Goal: Check status: Check status

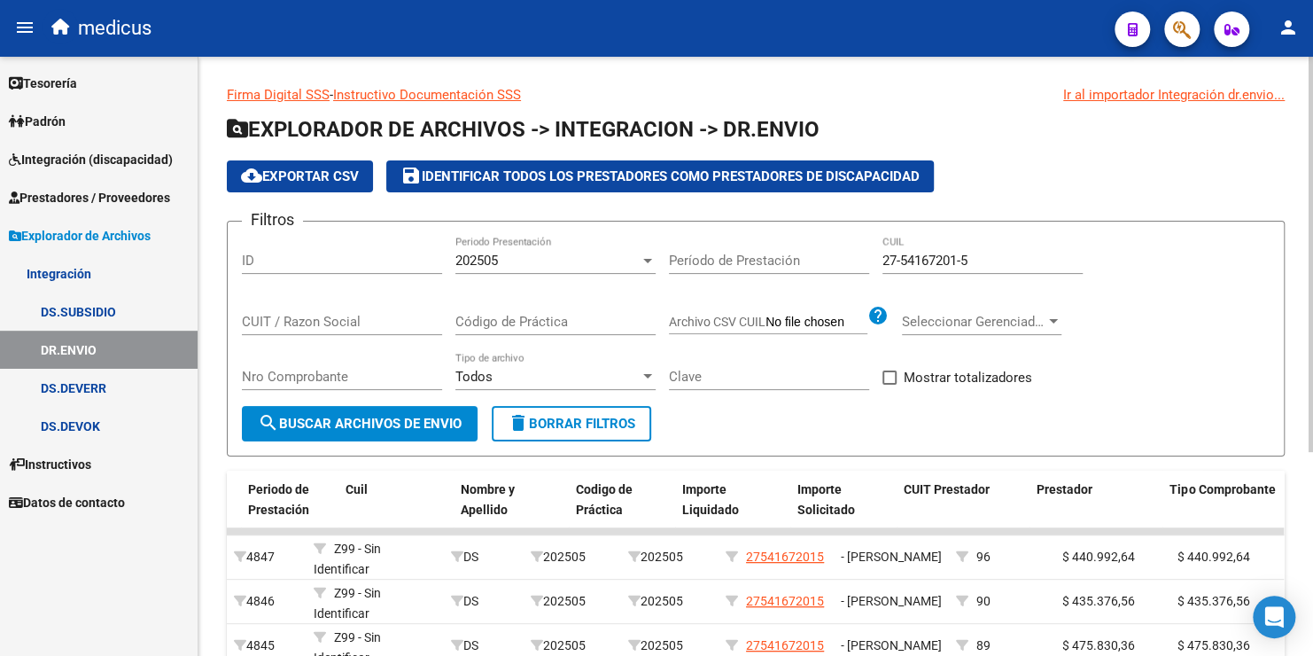
scroll to position [0, 379]
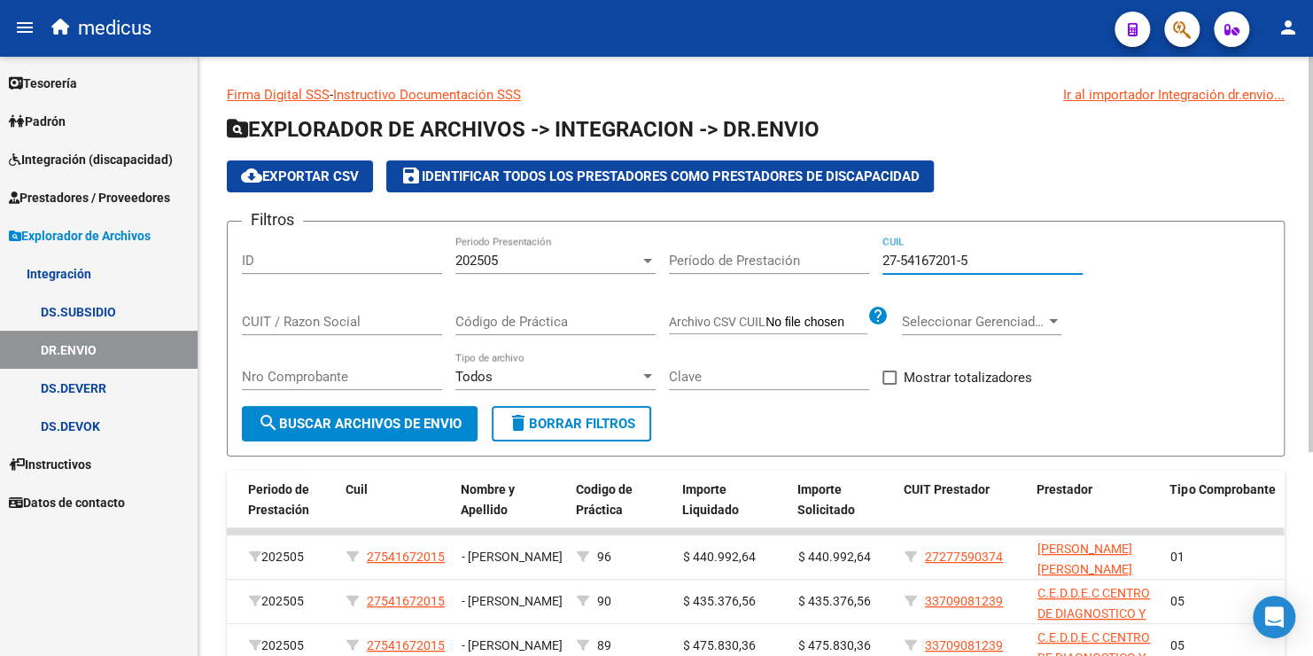
click at [999, 259] on input "27-54167201-5" at bounding box center [983, 261] width 200 height 16
drag, startPoint x: 997, startPoint y: 261, endPoint x: 828, endPoint y: 287, distance: 171.3
click at [830, 287] on div "Filtros ID 202505 Periodo Presentación Período de Prestación 27-54167201-5 CUIL…" at bounding box center [756, 321] width 1028 height 170
click at [308, 311] on div "CUIT / Razon Social" at bounding box center [342, 316] width 200 height 38
type input "30697729026"
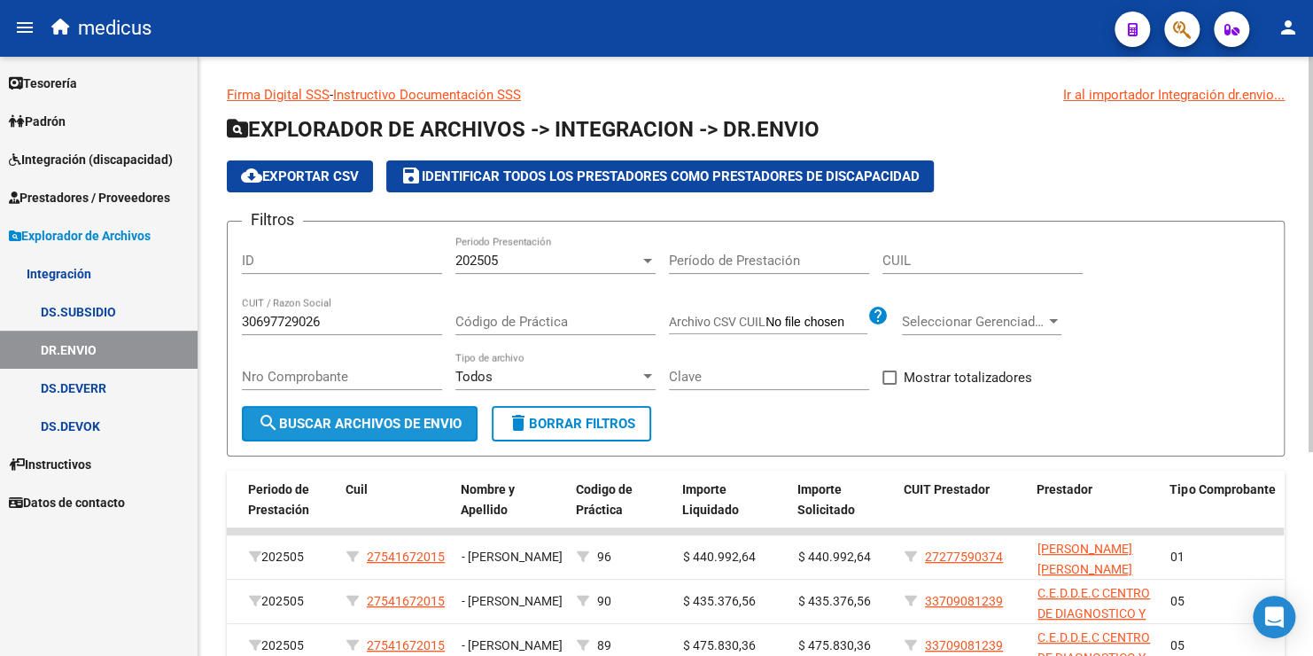
click at [402, 425] on span "search Buscar Archivos de Envio" at bounding box center [360, 424] width 204 height 16
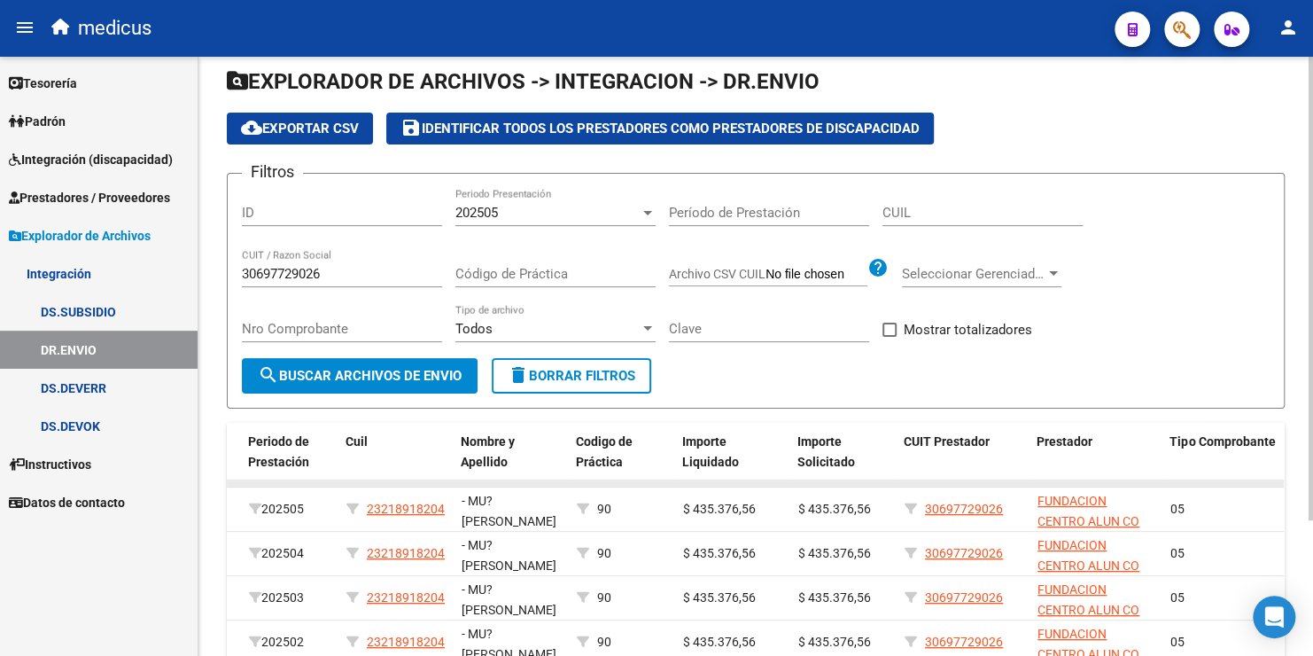
scroll to position [89, 0]
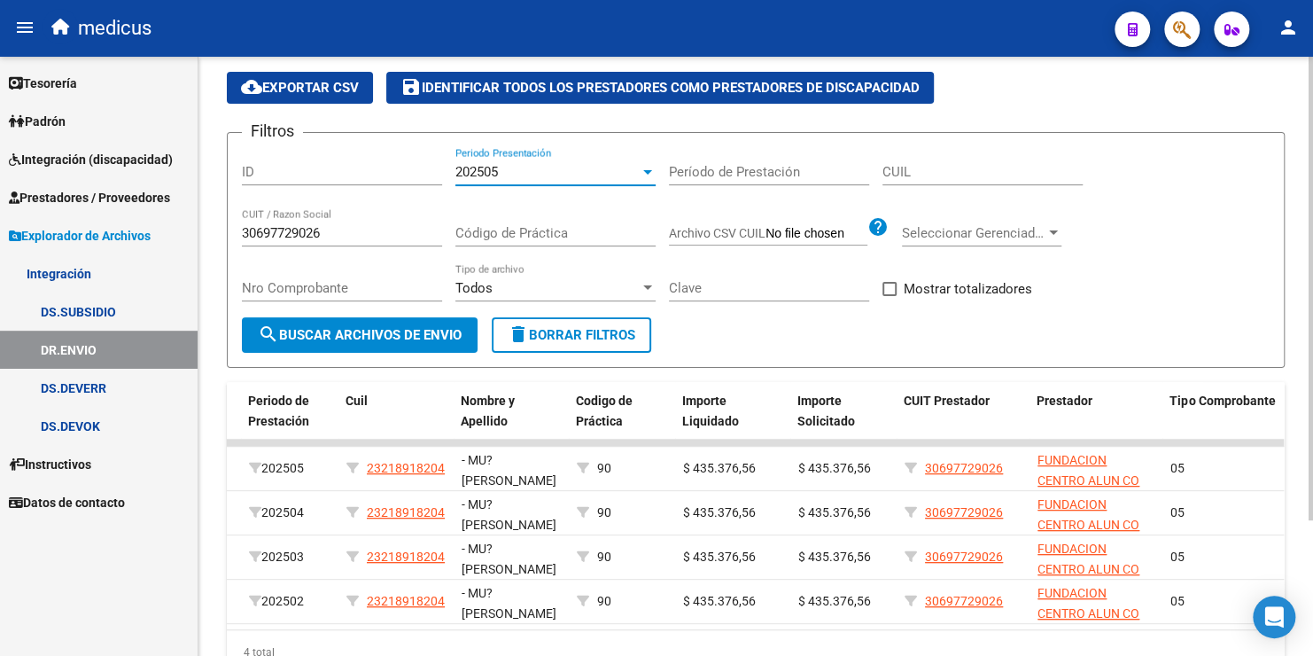
click at [522, 174] on div "202505" at bounding box center [548, 172] width 184 height 16
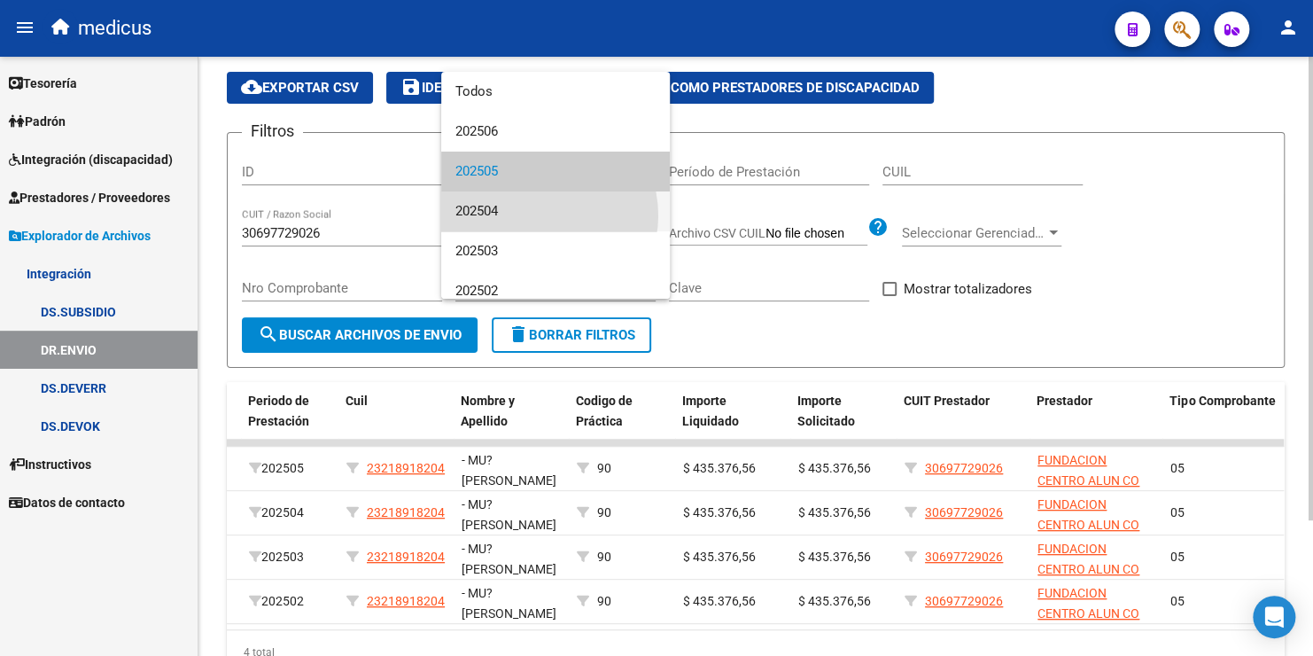
click at [535, 216] on span "202504" at bounding box center [556, 211] width 200 height 40
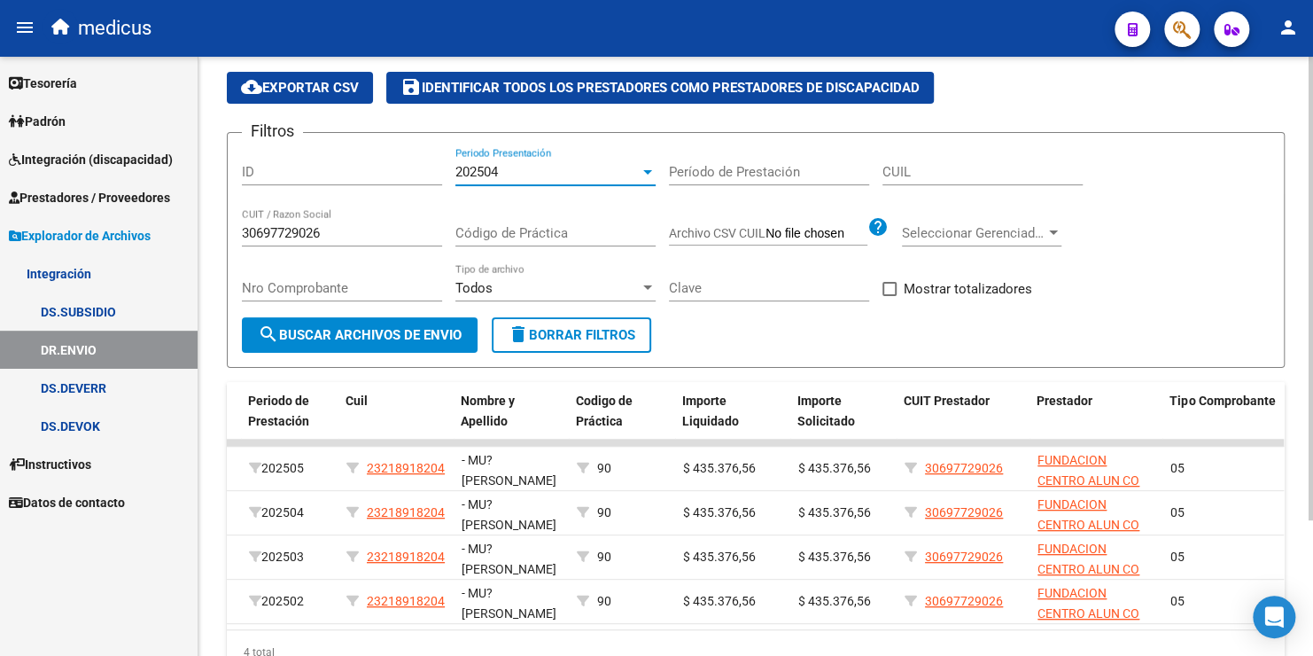
click at [430, 335] on span "search Buscar Archivos de Envio" at bounding box center [360, 335] width 204 height 16
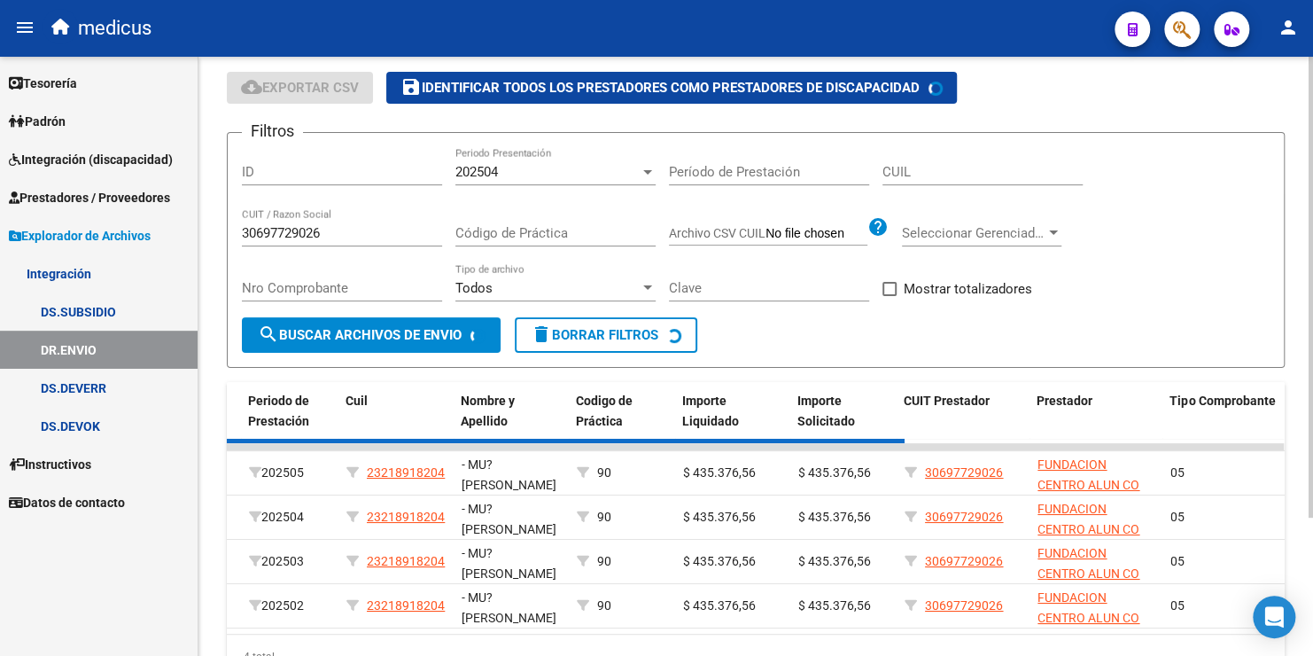
scroll to position [16, 0]
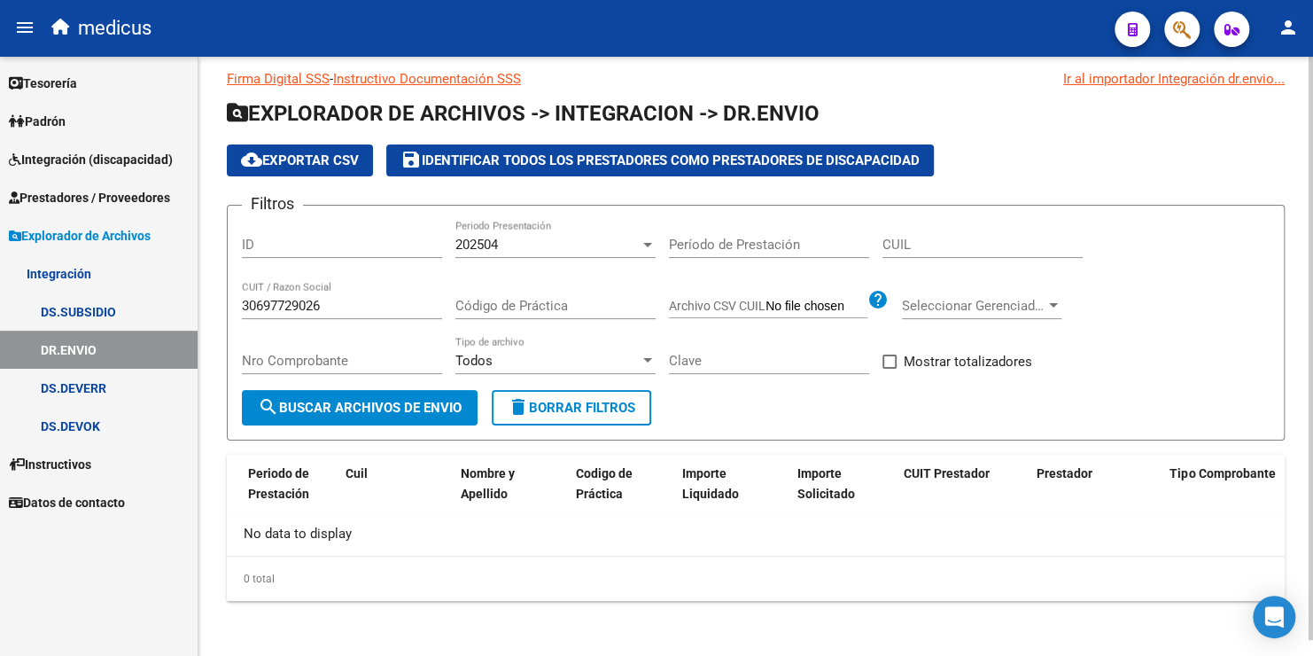
click at [541, 241] on div "202504" at bounding box center [548, 245] width 184 height 16
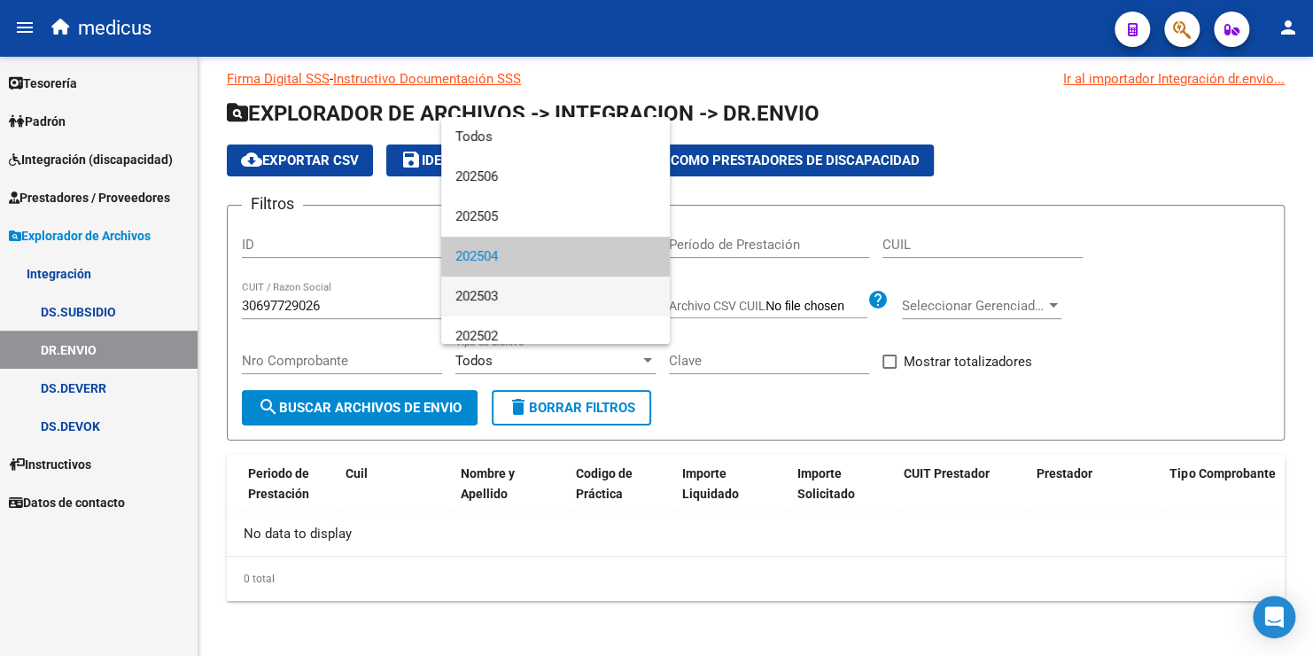
scroll to position [12, 0]
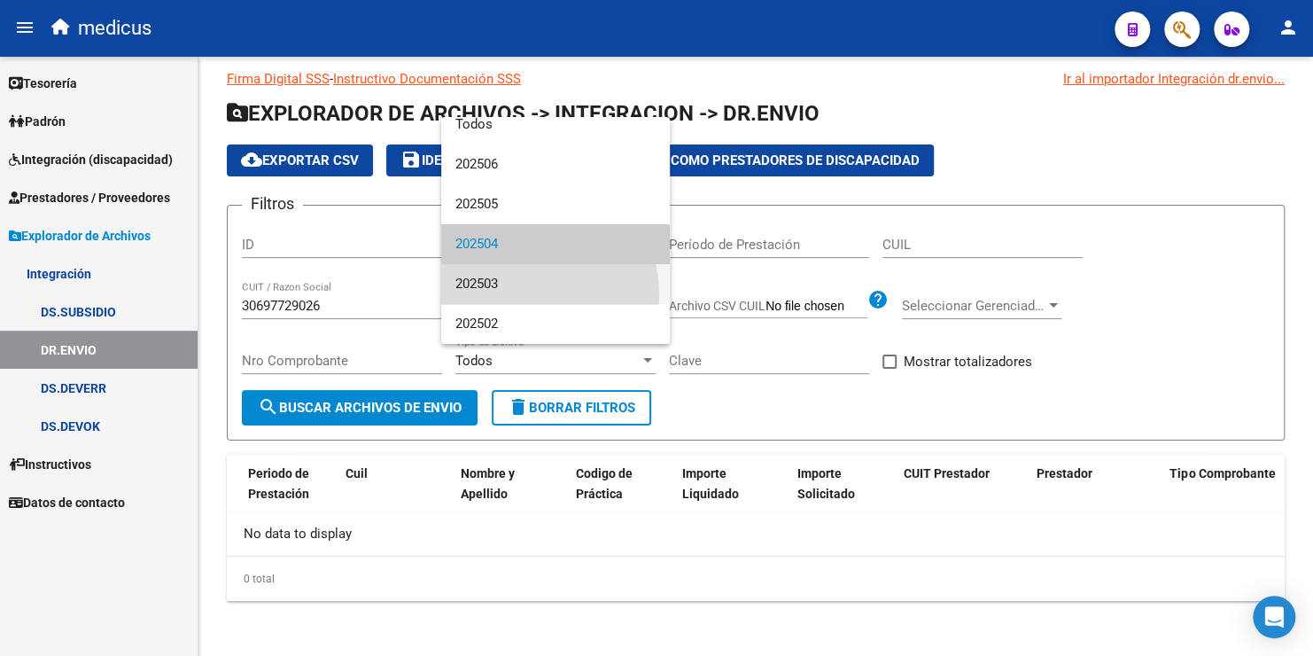
drag, startPoint x: 516, startPoint y: 294, endPoint x: 427, endPoint y: 397, distance: 135.7
click at [514, 294] on span "202503" at bounding box center [556, 284] width 200 height 40
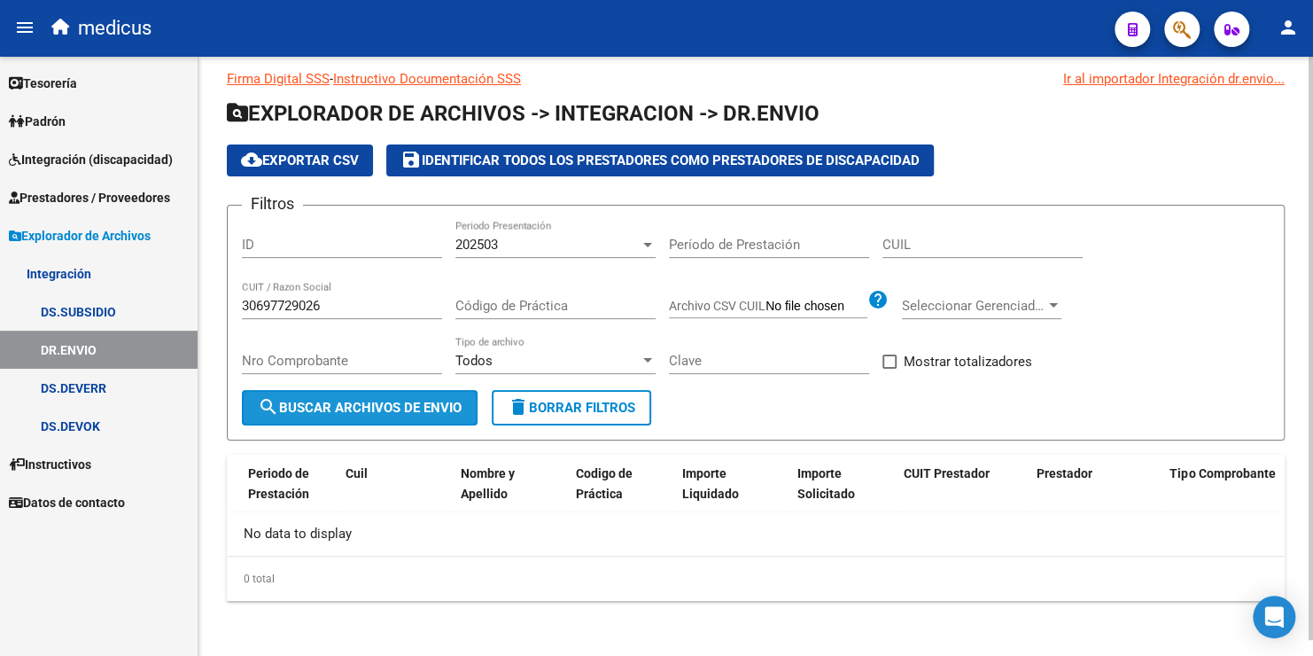
click at [409, 415] on button "search Buscar Archivos de Envio" at bounding box center [360, 407] width 236 height 35
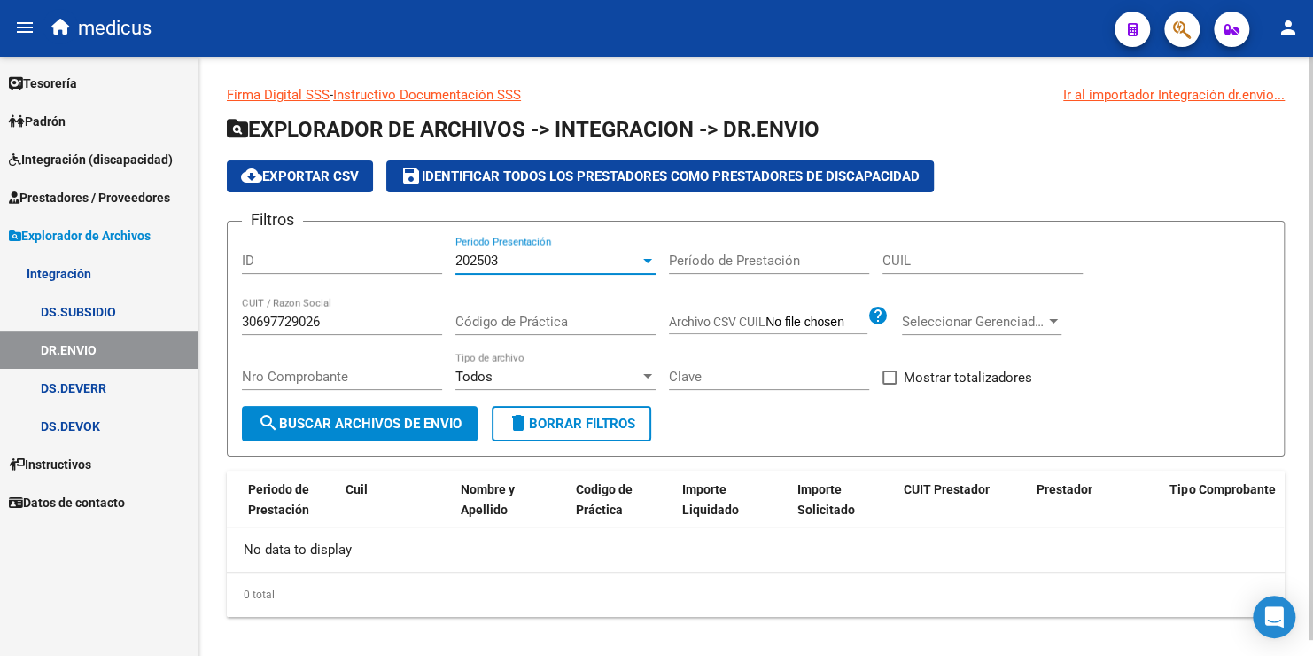
click at [522, 261] on div "202503" at bounding box center [548, 261] width 184 height 16
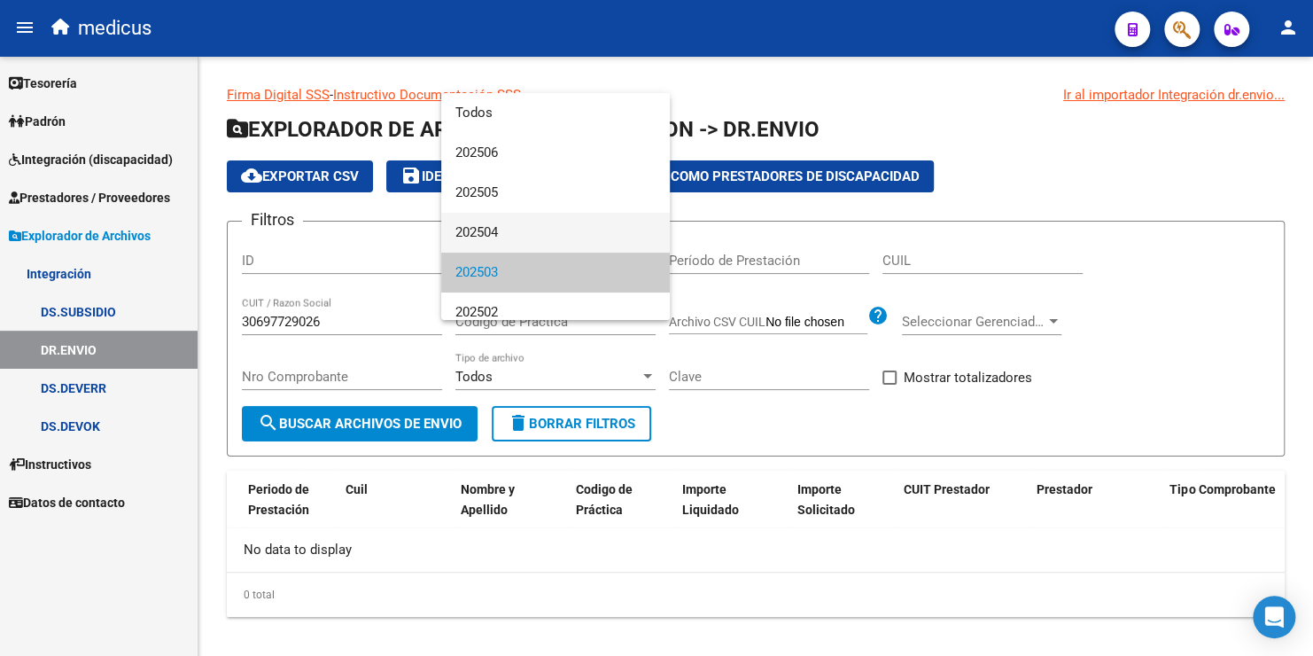
scroll to position [12, 0]
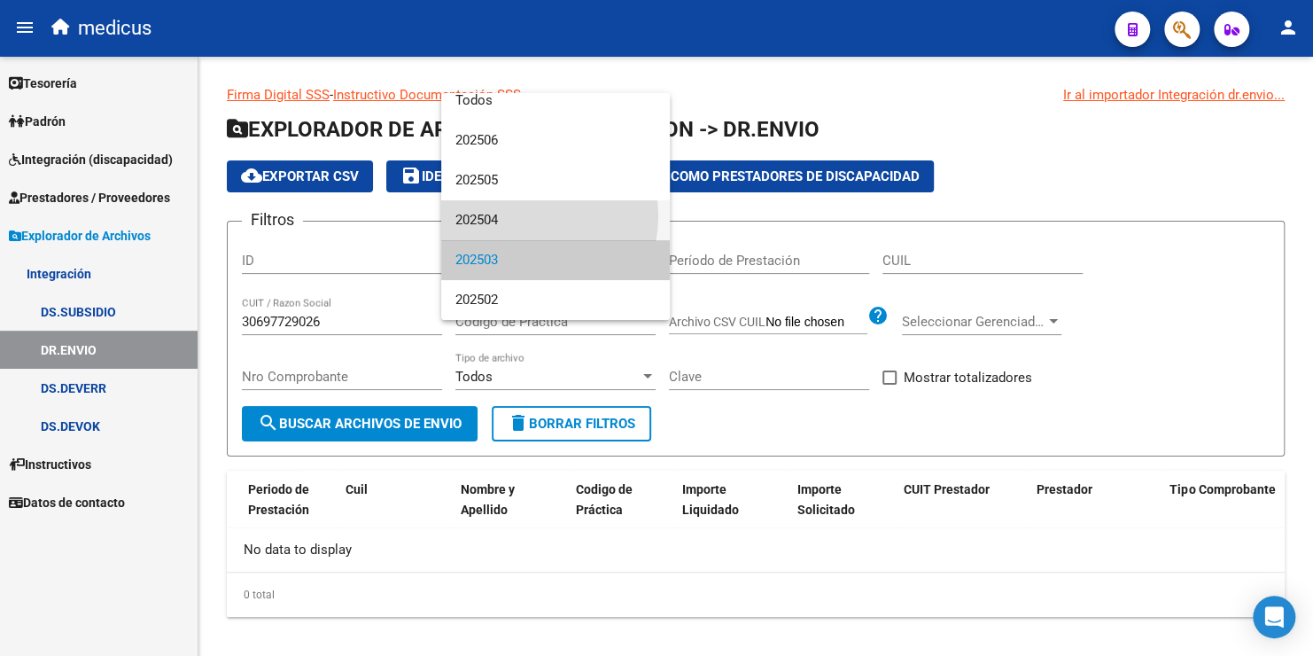
click at [523, 215] on span "202504" at bounding box center [556, 220] width 200 height 40
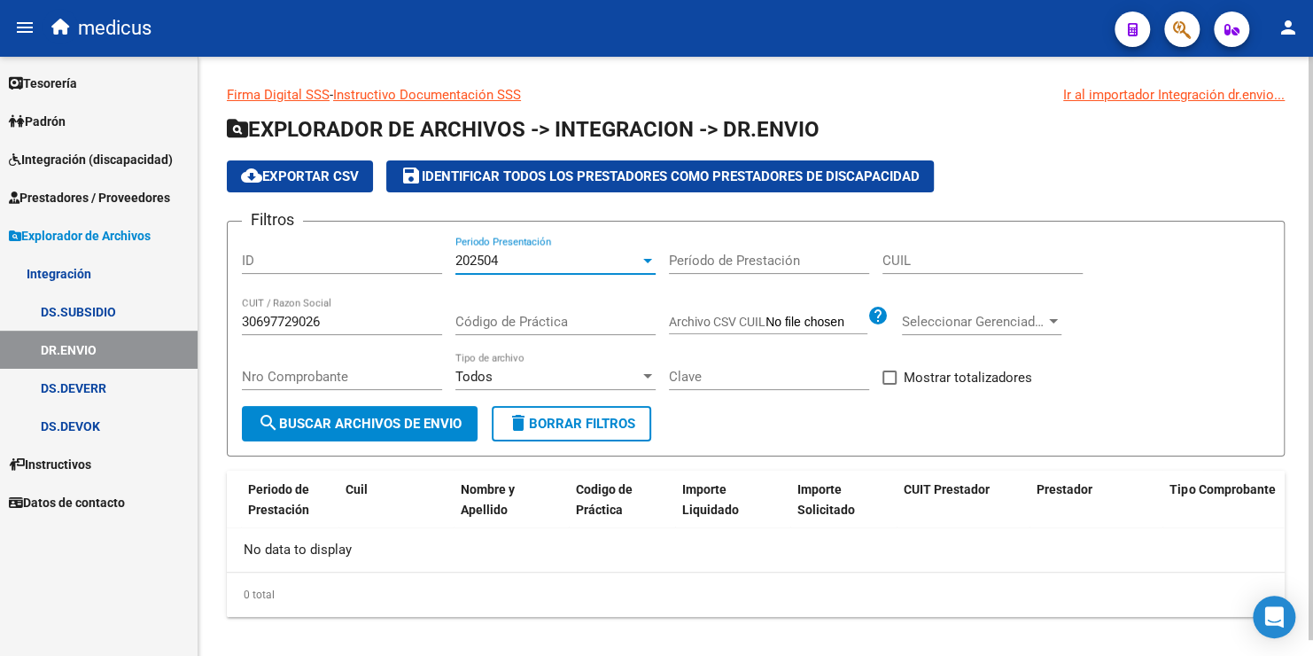
drag, startPoint x: 406, startPoint y: 429, endPoint x: 409, endPoint y: 417, distance: 12.9
click at [407, 423] on span "search Buscar Archivos de Envio" at bounding box center [360, 424] width 204 height 16
click at [516, 255] on div "202504" at bounding box center [548, 261] width 184 height 16
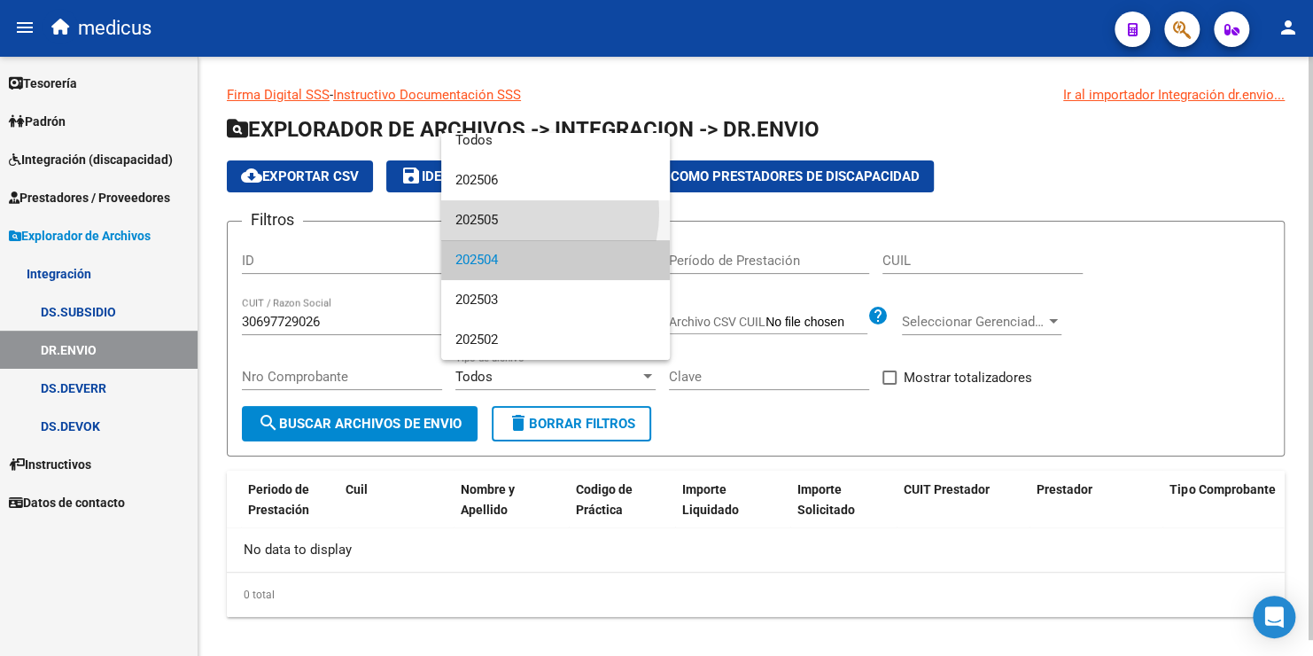
drag, startPoint x: 522, startPoint y: 212, endPoint x: 373, endPoint y: 410, distance: 248.1
click at [522, 214] on span "202505" at bounding box center [556, 220] width 200 height 40
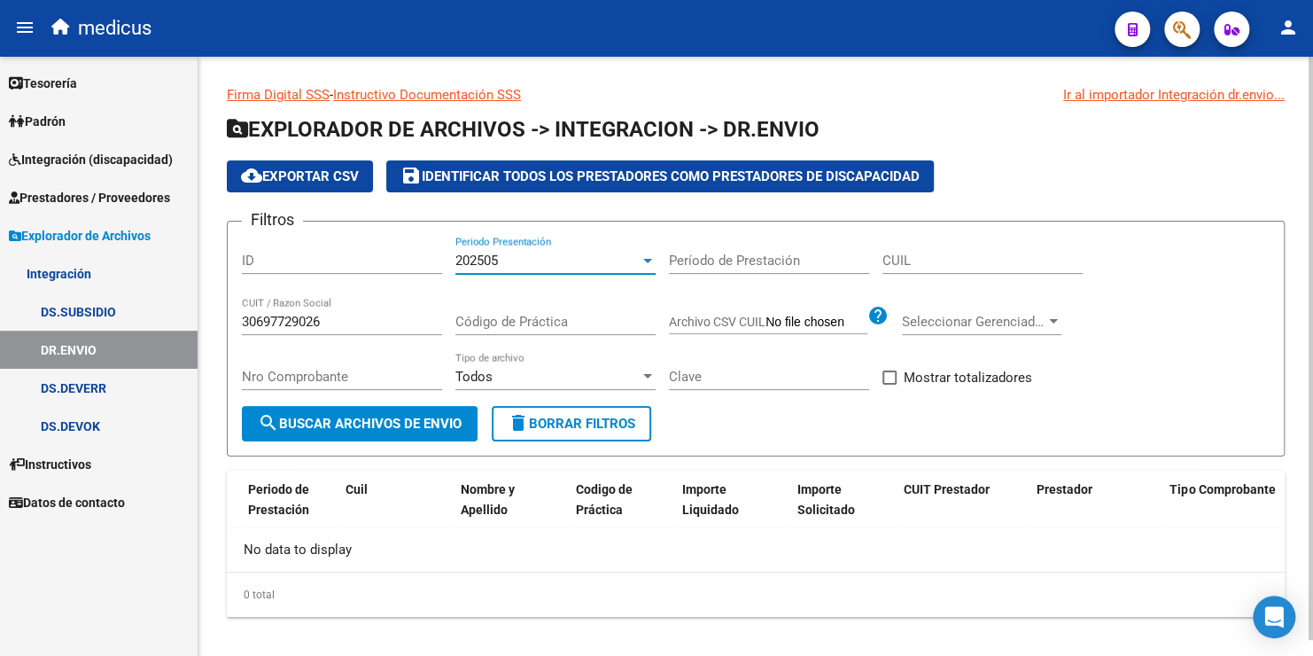
click at [388, 434] on button "search Buscar Archivos de Envio" at bounding box center [360, 423] width 236 height 35
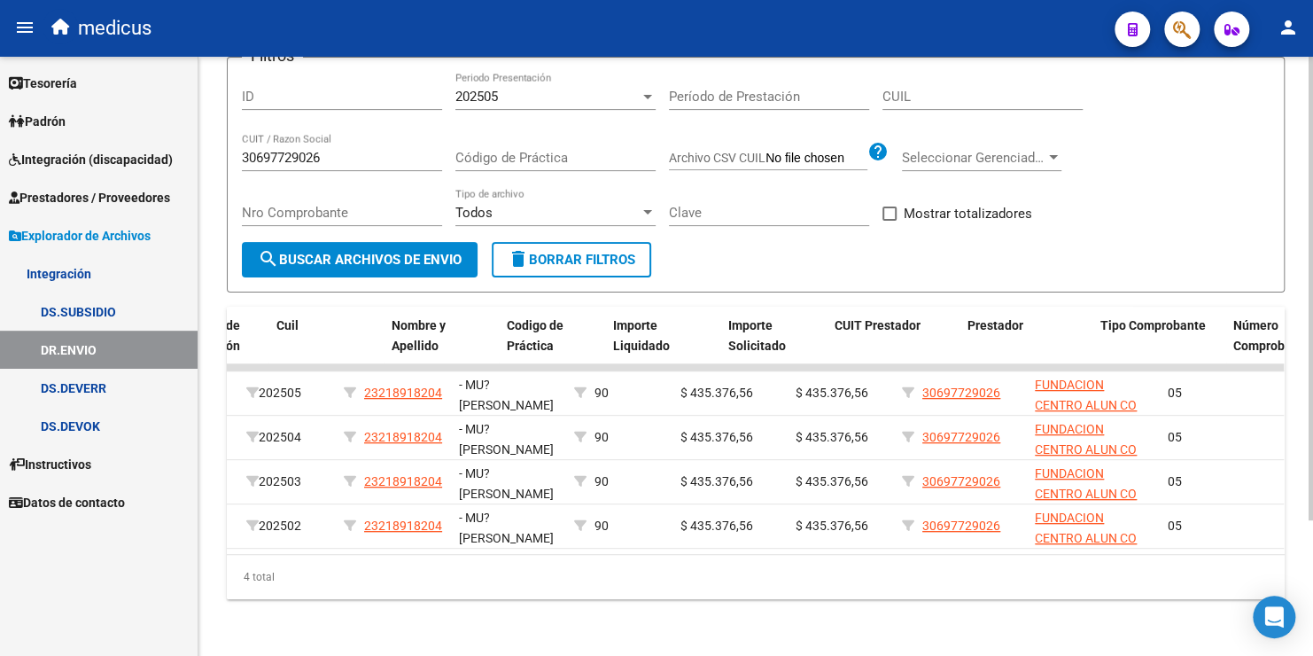
scroll to position [0, 449]
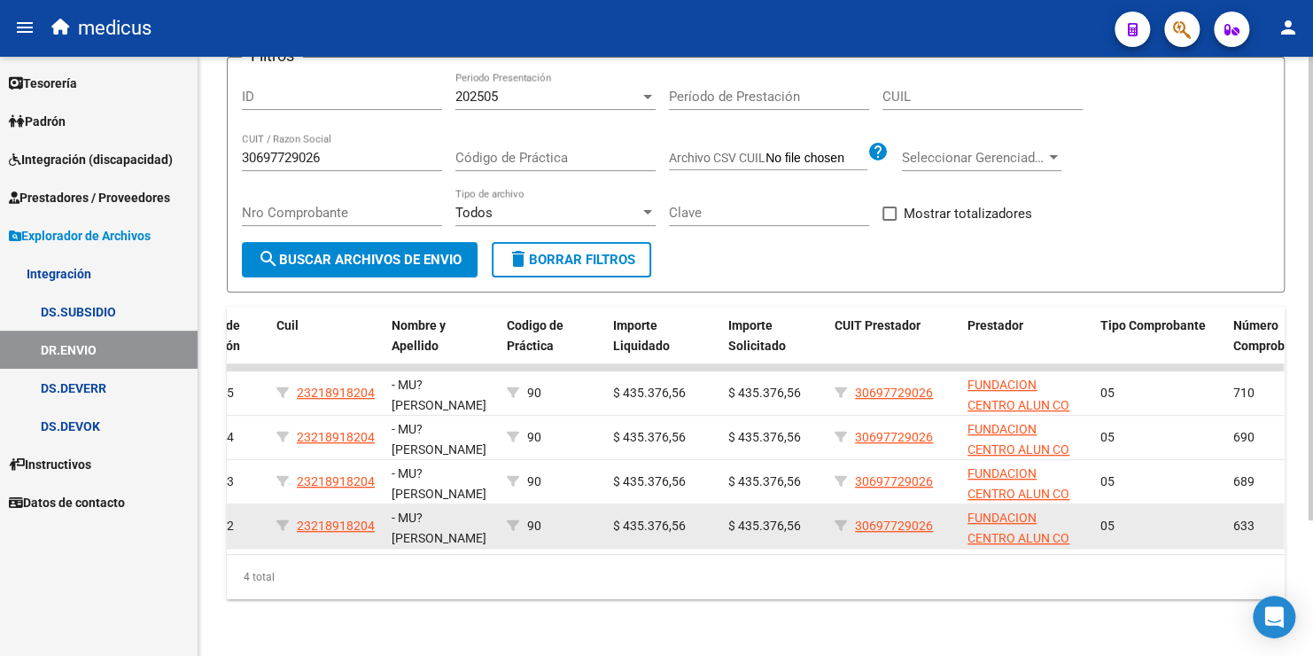
drag, startPoint x: 931, startPoint y: 560, endPoint x: 823, endPoint y: 534, distance: 111.1
click at [823, 534] on div "ID Gerenciador Tipo de Archivo Periodo de Presentación Periodo de Prestación Cu…" at bounding box center [756, 453] width 1058 height 292
